Goal: Task Accomplishment & Management: Manage account settings

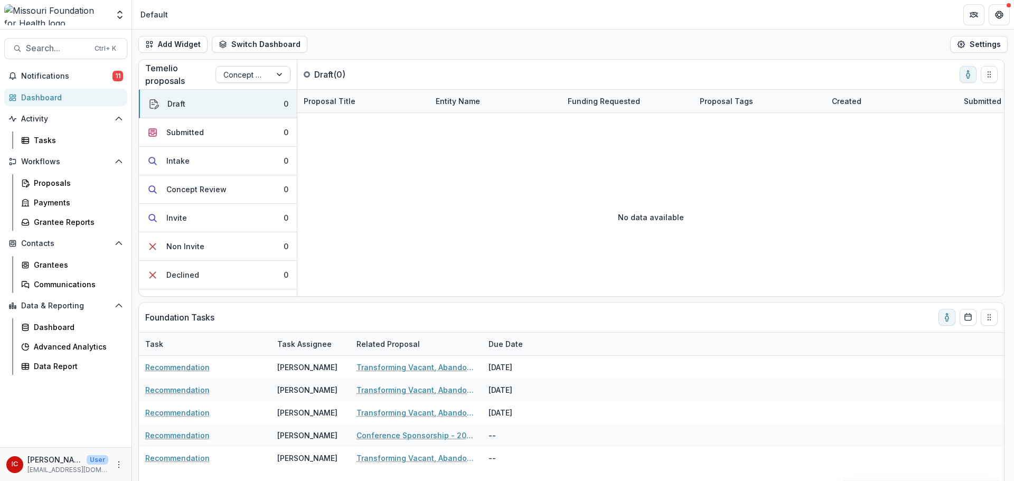
click at [261, 74] on div at bounding box center [243, 74] width 40 height 13
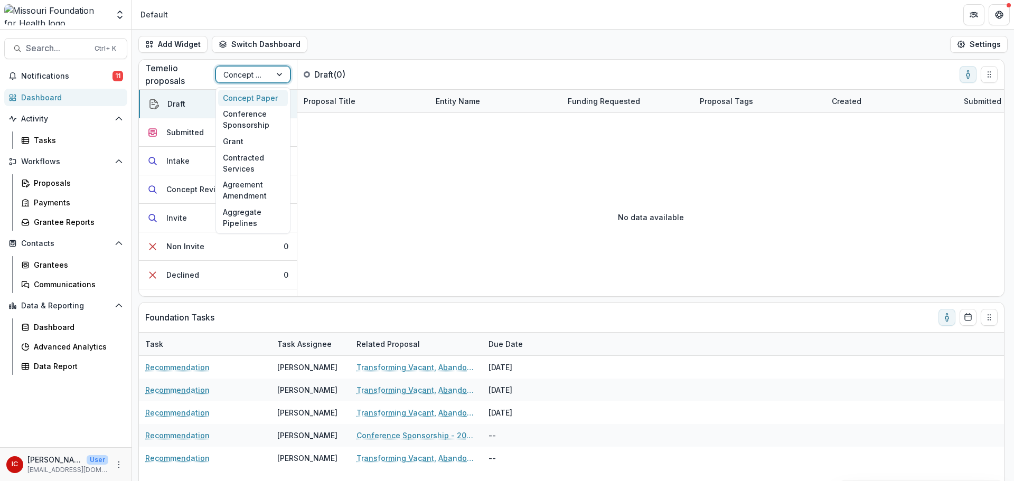
click at [260, 101] on div "Concept Paper" at bounding box center [253, 98] width 70 height 16
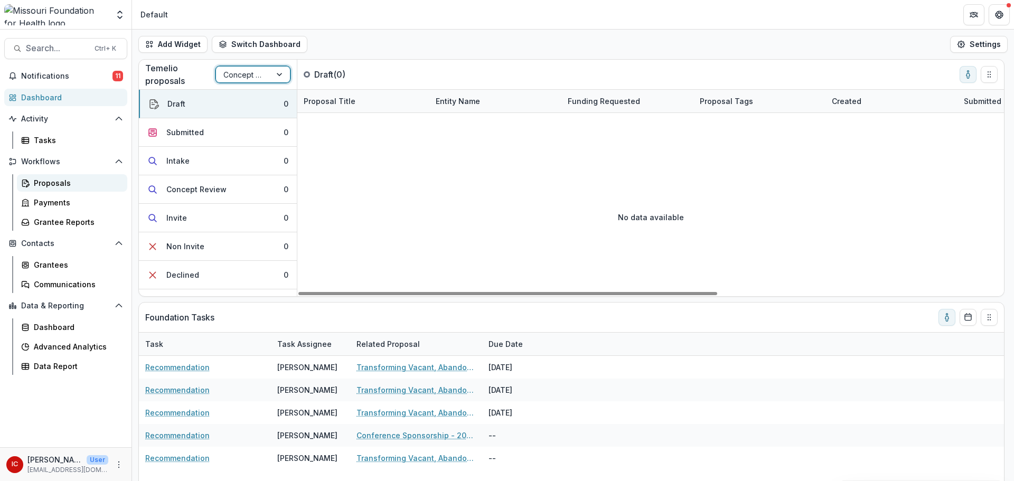
click at [69, 185] on div "Proposals" at bounding box center [76, 183] width 85 height 11
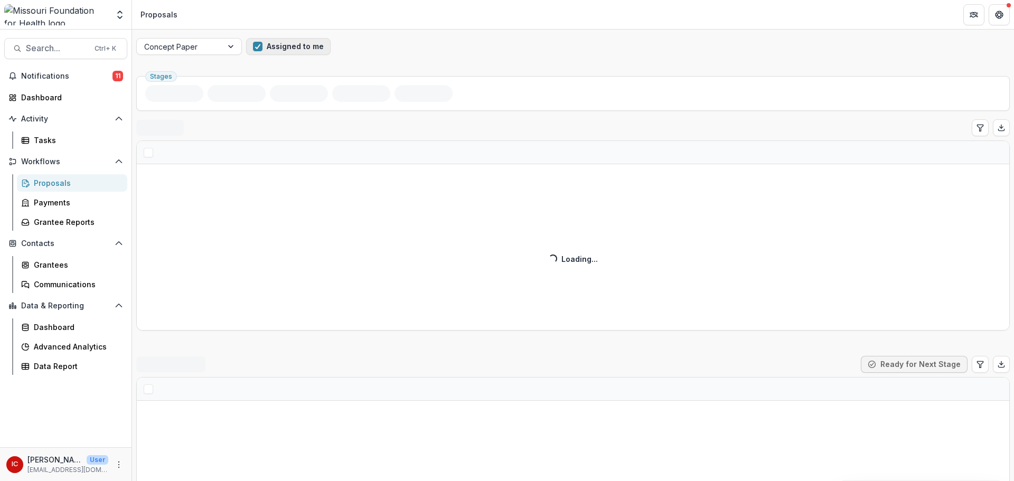
click at [258, 46] on span "button" at bounding box center [258, 47] width 10 height 10
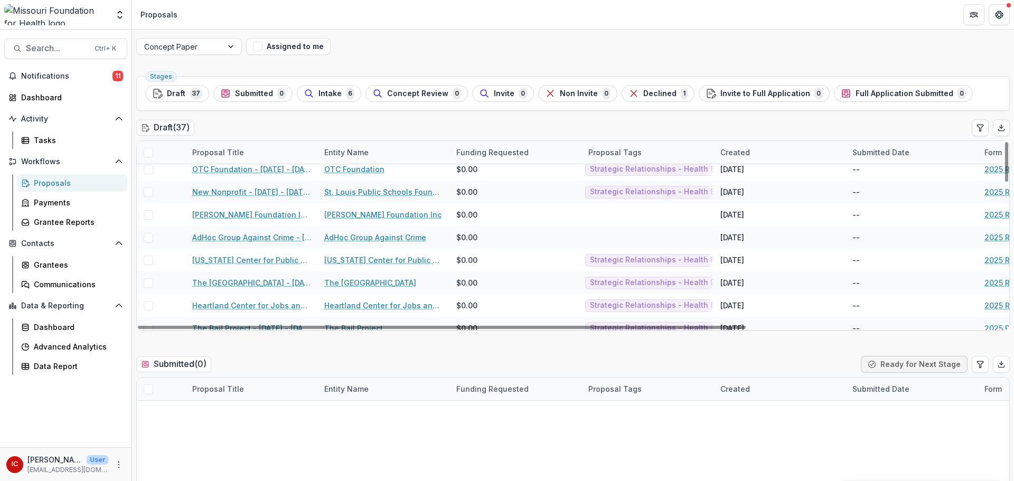
scroll to position [423, 0]
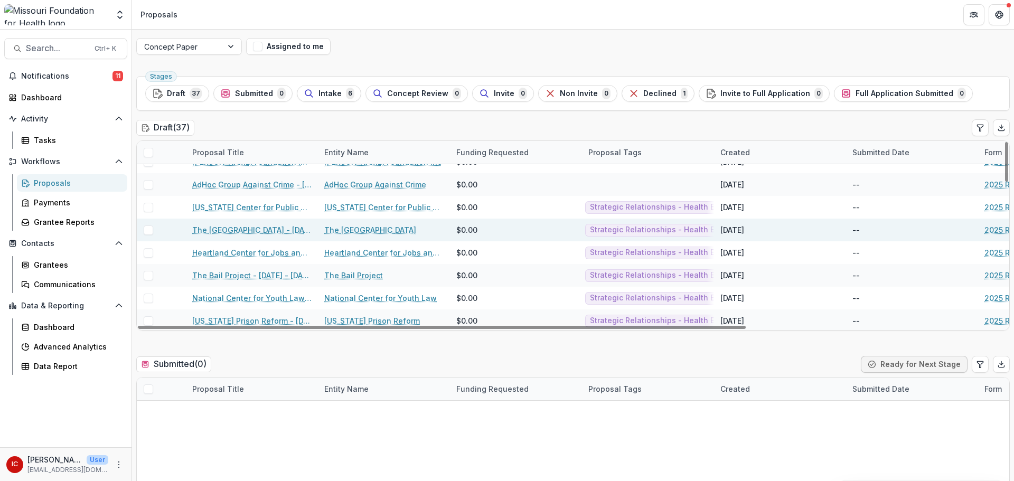
click at [259, 231] on link "The [GEOGRAPHIC_DATA] - [DATE] - [DATE] Request for Concept Papers" at bounding box center [251, 230] width 119 height 11
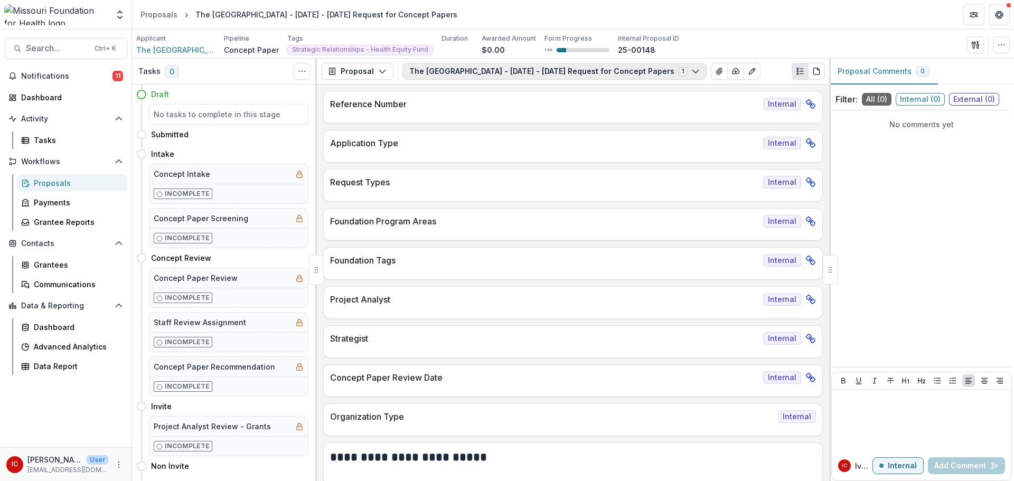
click at [596, 70] on button "The [GEOGRAPHIC_DATA] - [DATE] - [DATE] Request for Concept Papers 1" at bounding box center [555, 71] width 304 height 17
click at [151, 15] on div "Proposals" at bounding box center [159, 14] width 37 height 11
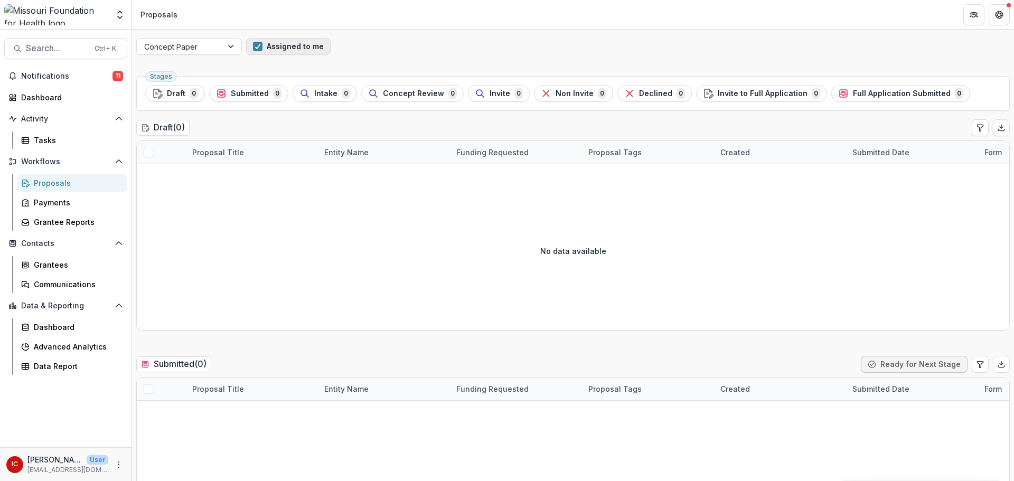
drag, startPoint x: 248, startPoint y: 48, endPoint x: 261, endPoint y: 48, distance: 13.2
click at [248, 48] on button "Assigned to me" at bounding box center [288, 46] width 85 height 17
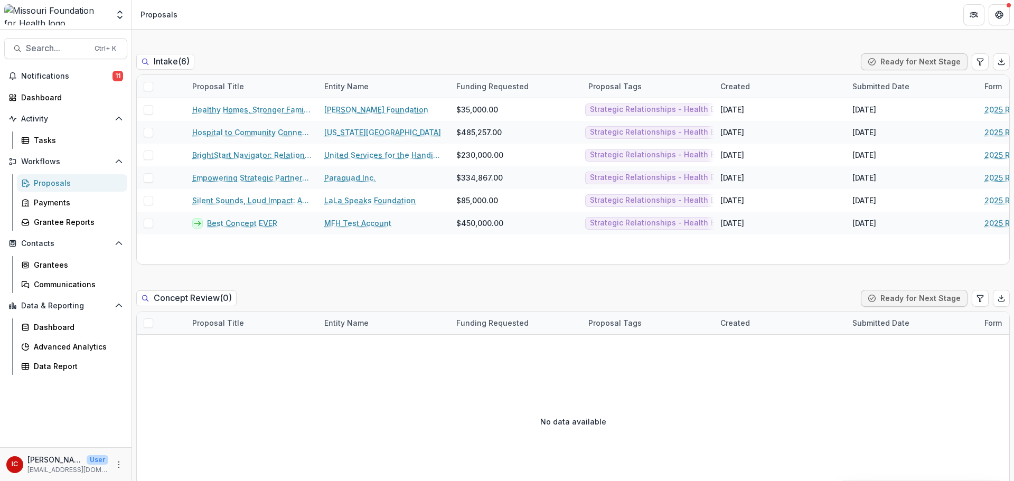
scroll to position [264, 0]
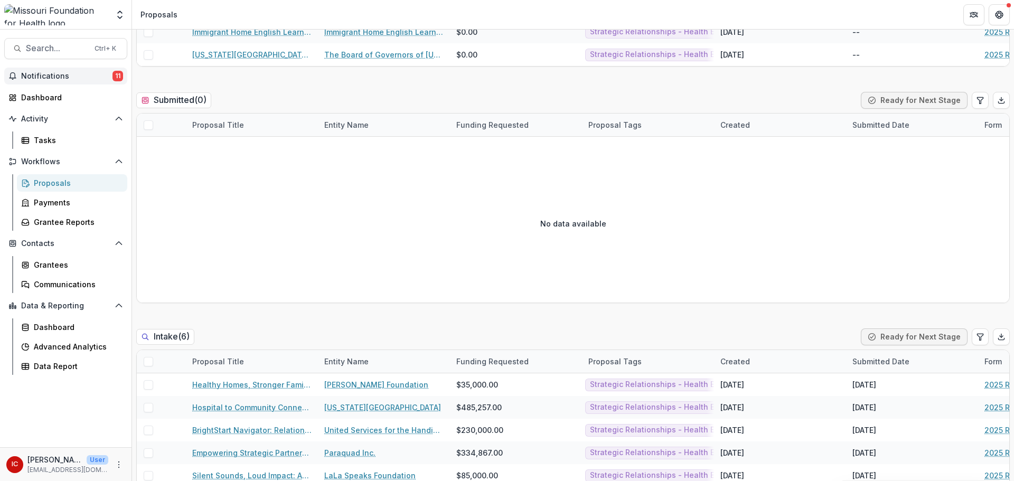
click at [44, 80] on span "Notifications" at bounding box center [66, 76] width 91 height 9
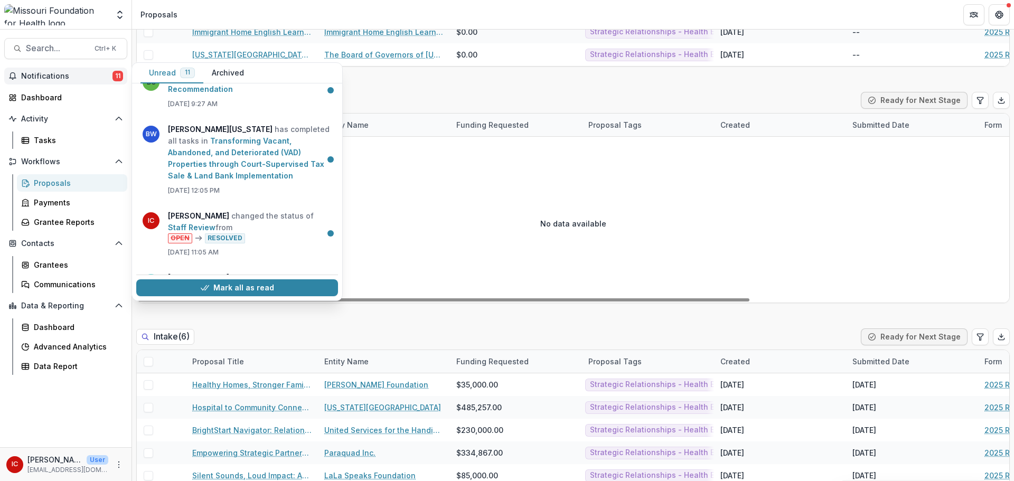
click at [516, 183] on div "No data available" at bounding box center [573, 223] width 873 height 158
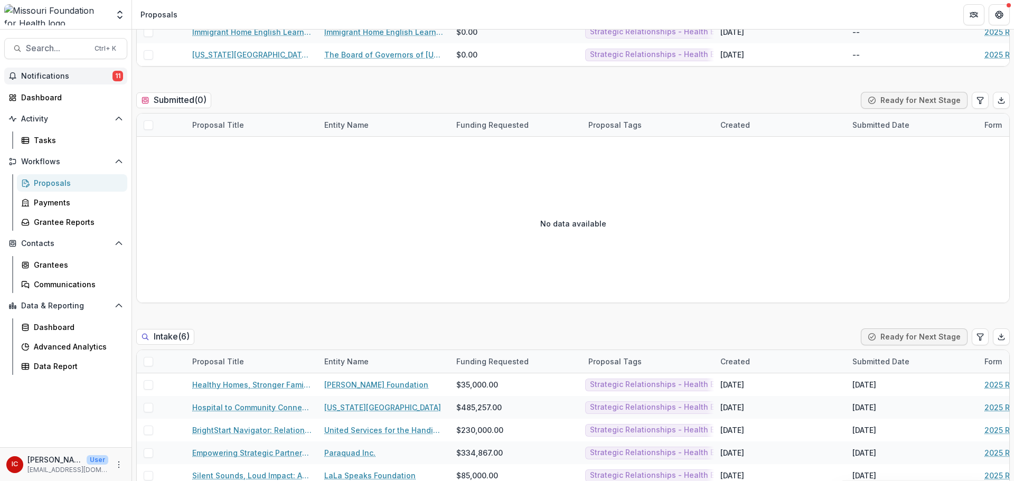
click at [78, 77] on span "Notifications" at bounding box center [66, 76] width 91 height 9
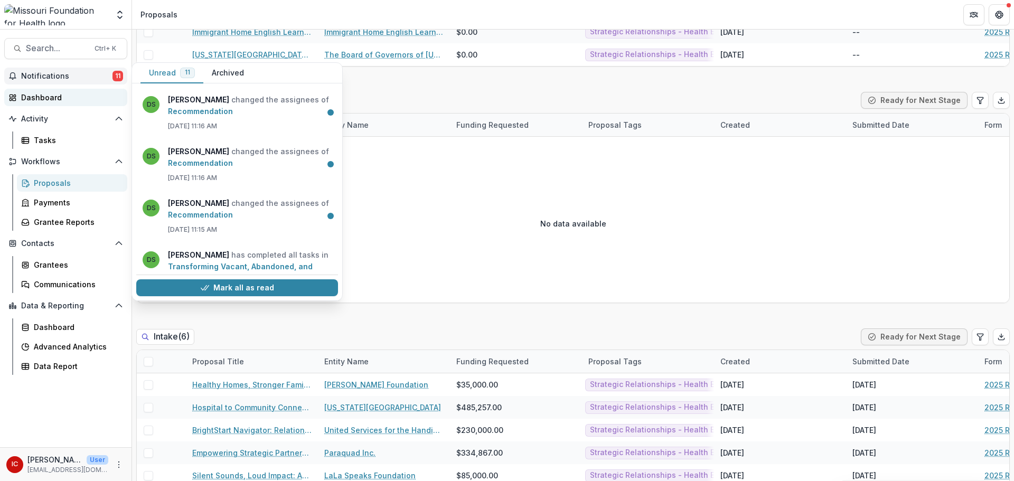
click at [58, 105] on link "Dashboard" at bounding box center [65, 97] width 123 height 17
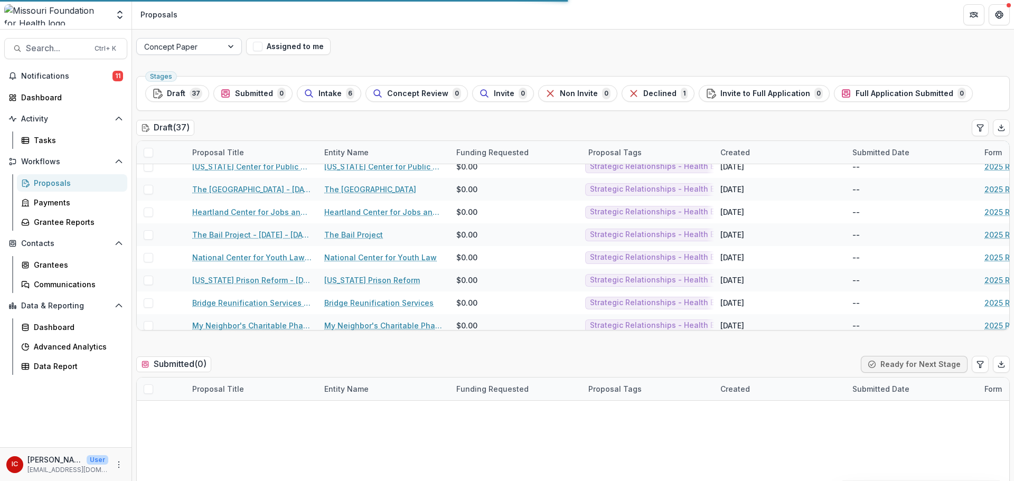
click at [231, 48] on div at bounding box center [231, 47] width 19 height 16
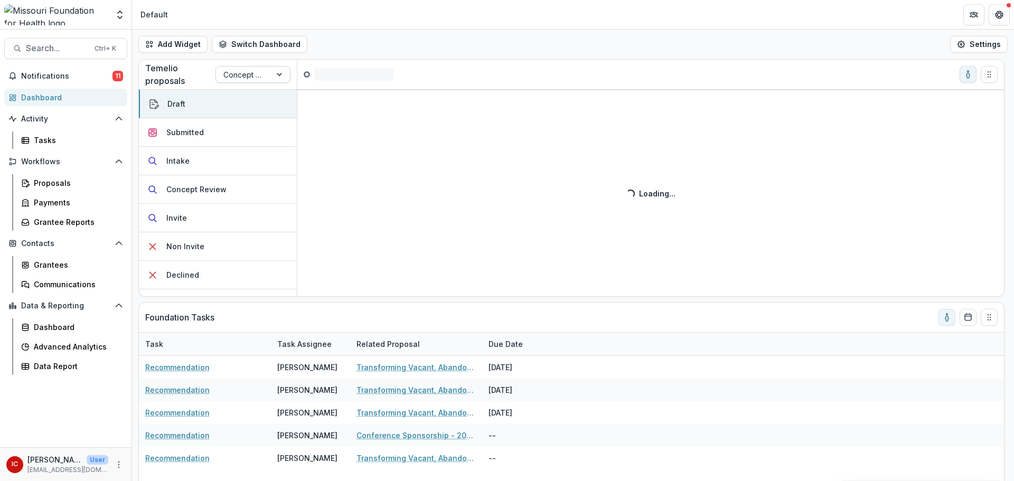
click at [265, 77] on div "Concept Paper" at bounding box center [243, 74] width 55 height 15
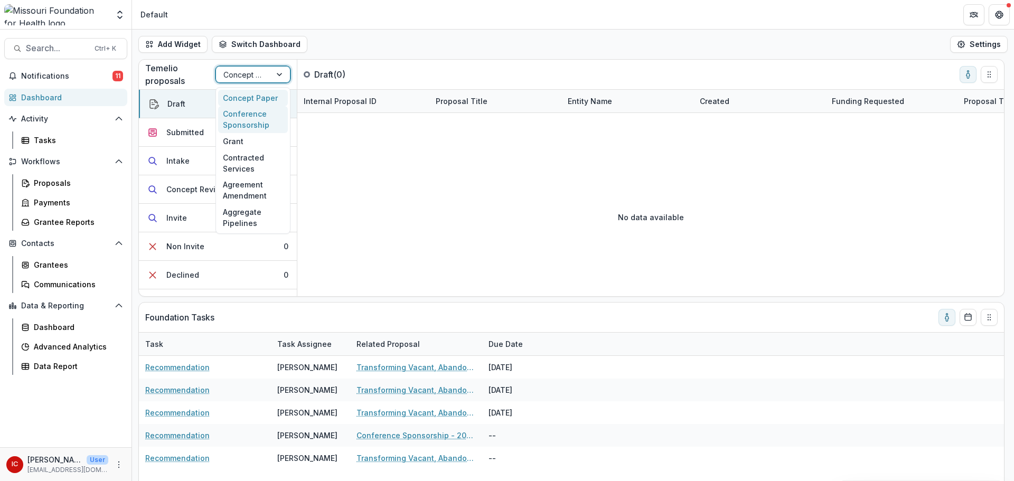
click at [254, 115] on div "Conference Sponsorship" at bounding box center [253, 119] width 70 height 27
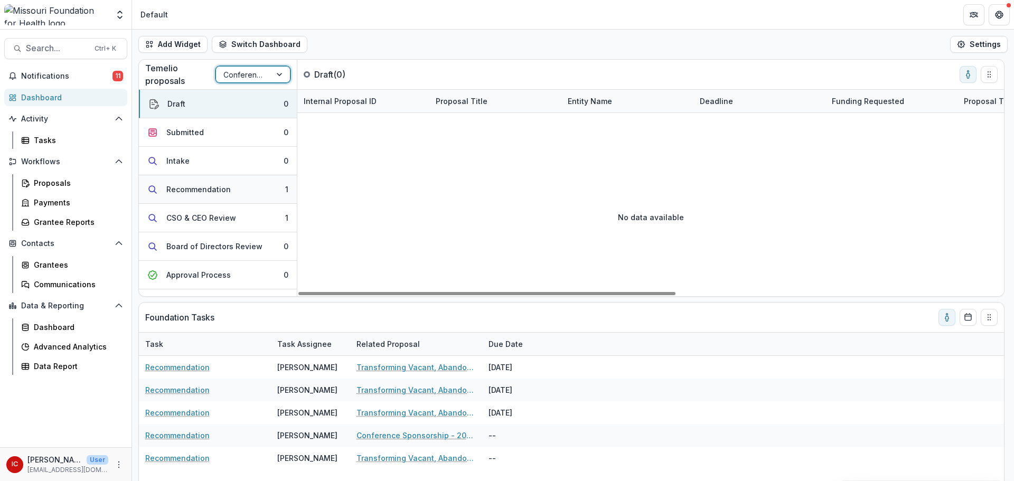
click at [222, 185] on div "Recommendation" at bounding box center [198, 189] width 64 height 11
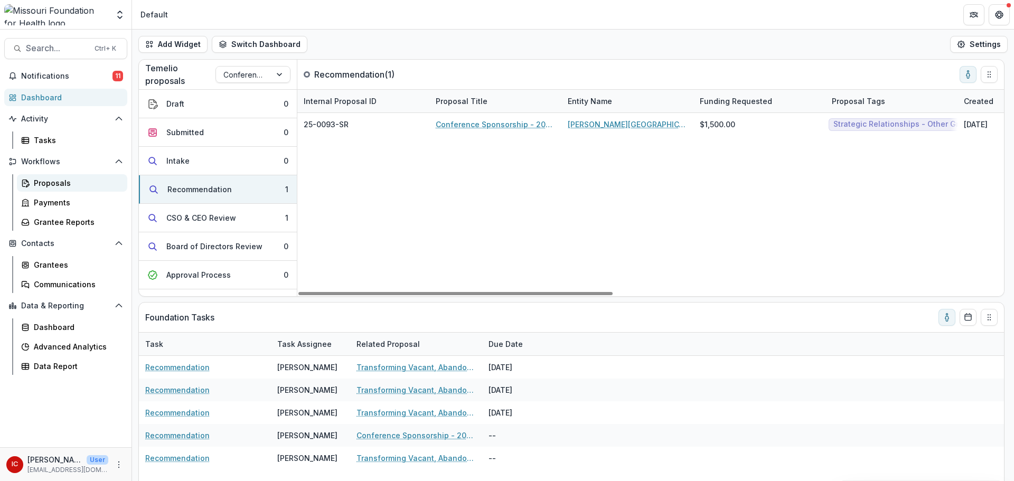
click at [58, 182] on div "Proposals" at bounding box center [76, 183] width 85 height 11
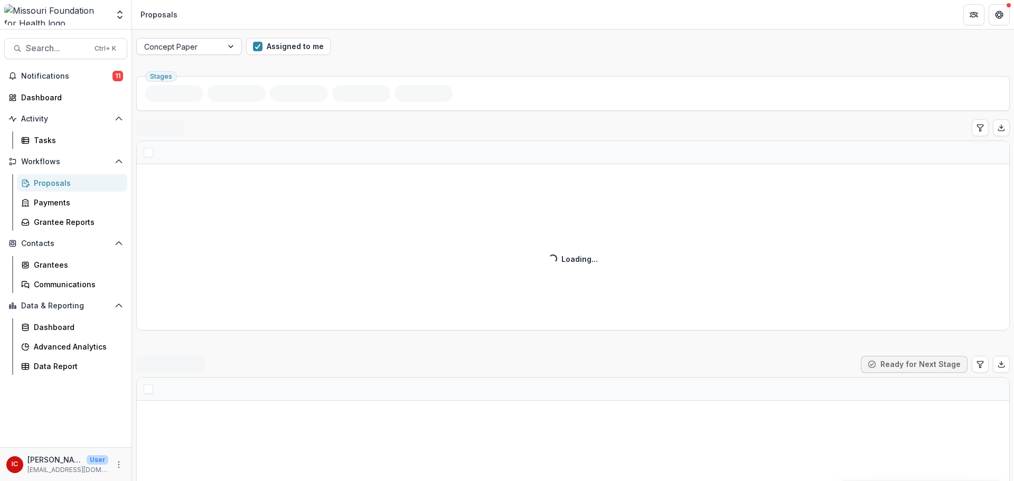
click at [220, 51] on div "Concept Paper" at bounding box center [180, 46] width 86 height 15
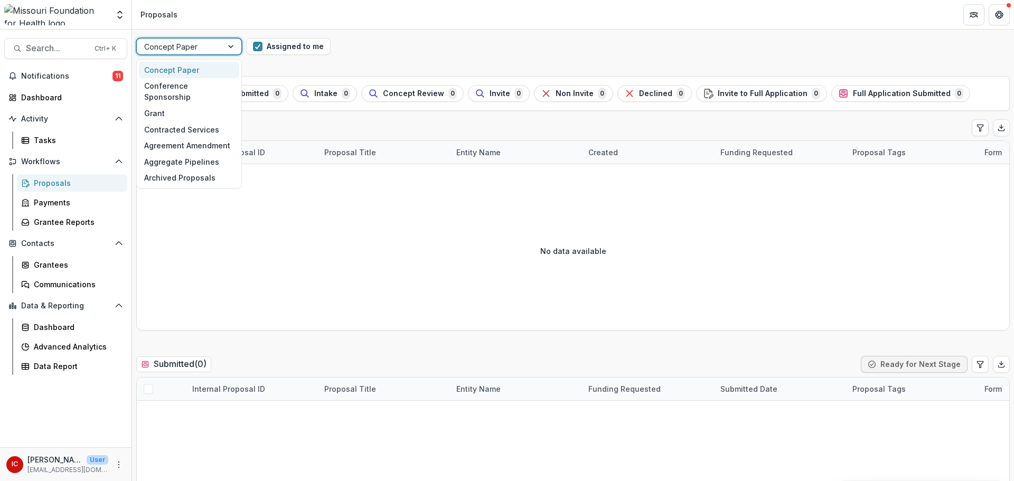
click at [232, 43] on div at bounding box center [231, 47] width 19 height 16
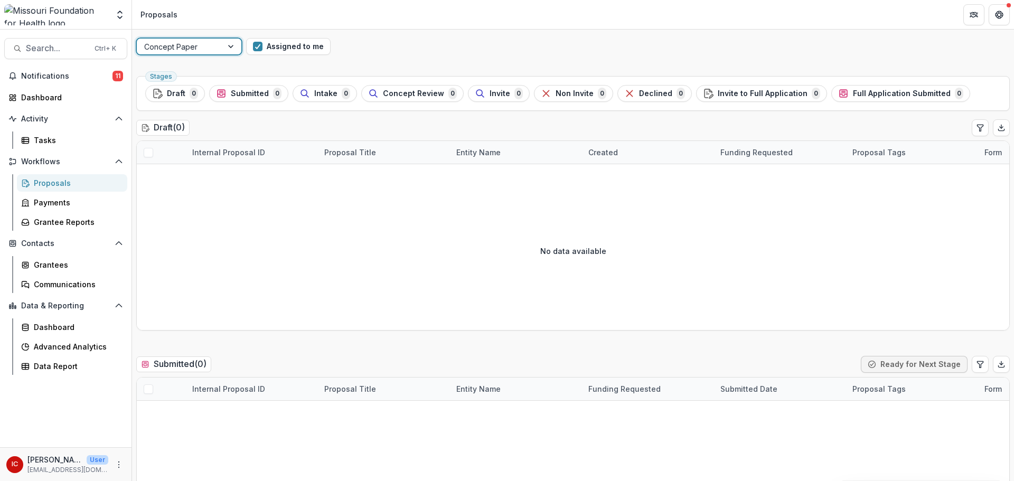
click at [220, 47] on div "Concept Paper" at bounding box center [180, 46] width 86 height 15
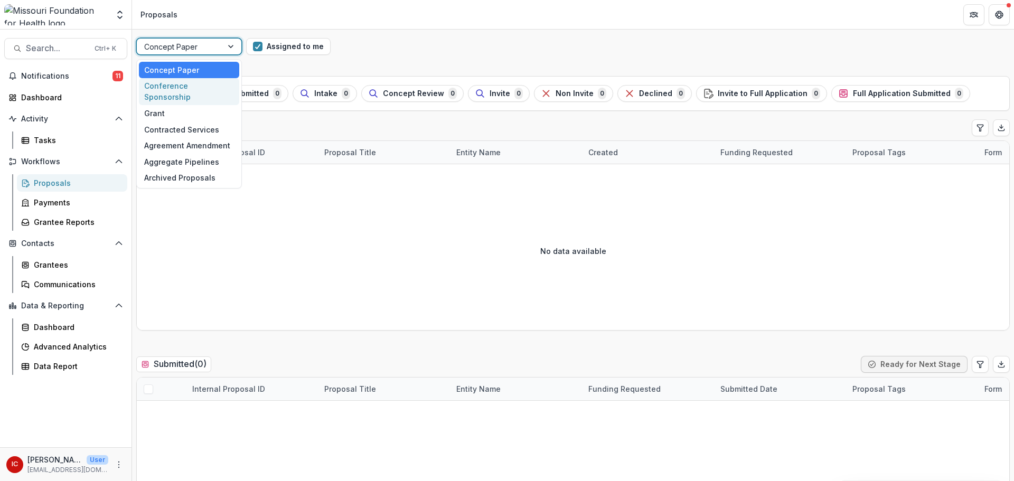
click at [204, 87] on div "Conference Sponsorship" at bounding box center [189, 91] width 100 height 27
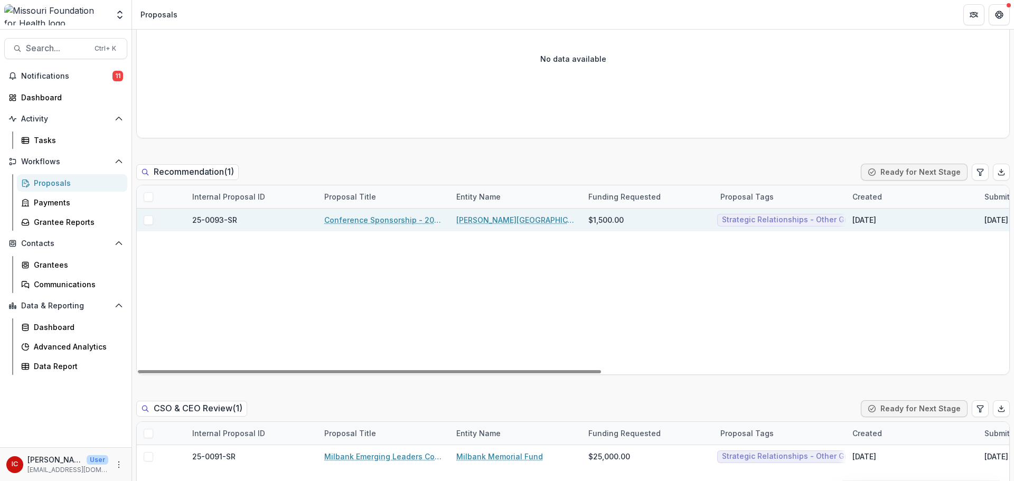
scroll to position [792, 0]
